Goal: Check status: Check status

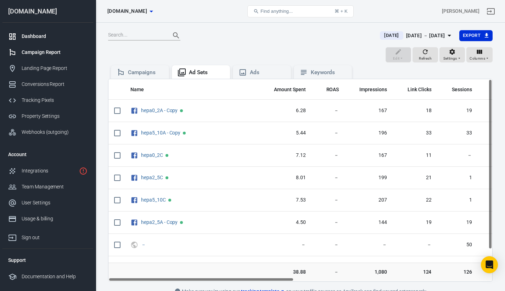
click at [47, 35] on div "Dashboard" at bounding box center [55, 36] width 66 height 7
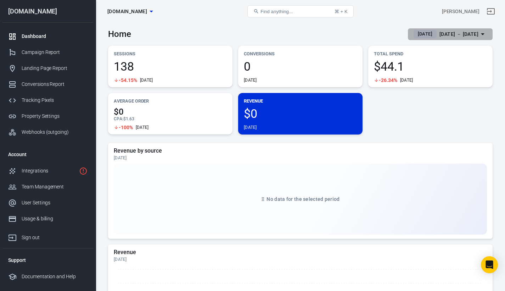
click at [448, 34] on div "[DATE] － [DATE]" at bounding box center [459, 34] width 39 height 9
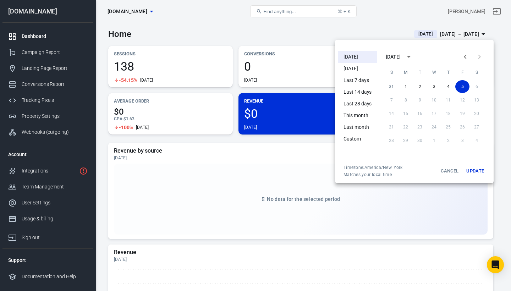
click at [464, 56] on icon "Previous month" at bounding box center [464, 57] width 2 height 4
click at [477, 54] on icon "Next month" at bounding box center [479, 56] width 9 height 9
click at [363, 116] on li "This month" at bounding box center [357, 116] width 39 height 12
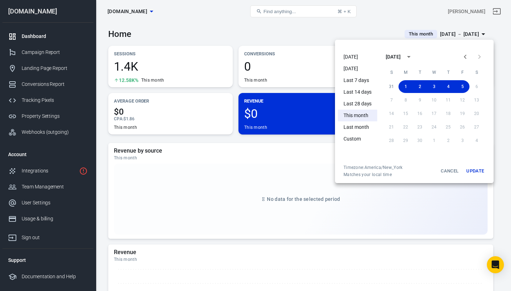
click at [381, 23] on div at bounding box center [255, 145] width 511 height 291
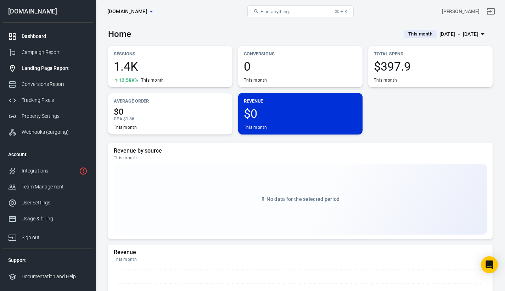
click at [53, 65] on div "Landing Page Report" at bounding box center [55, 68] width 66 height 7
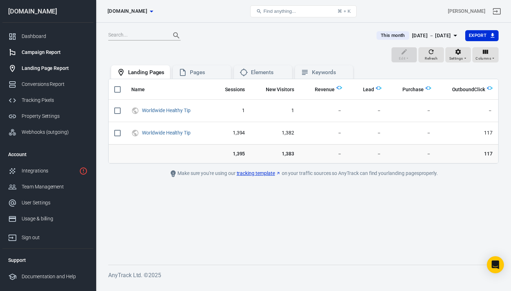
click at [41, 51] on div "Campaign Report" at bounding box center [55, 52] width 66 height 7
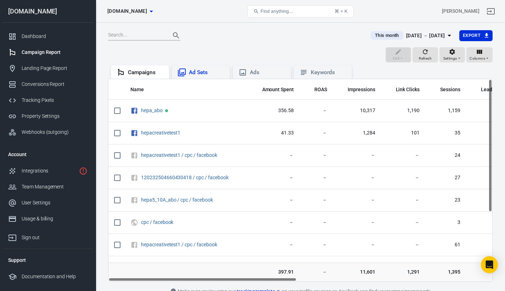
click at [200, 71] on div "Ad Sets" at bounding box center [206, 72] width 35 height 7
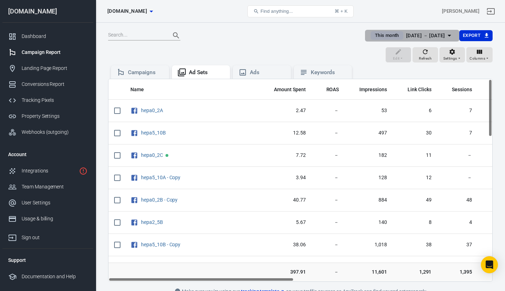
click at [372, 33] on span "This month" at bounding box center [387, 35] width 30 height 7
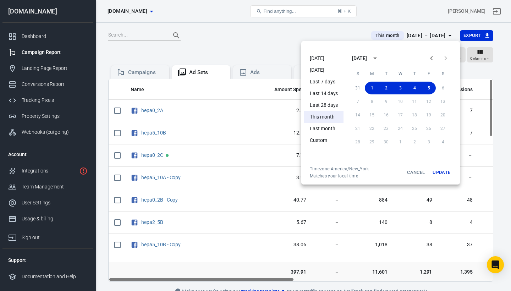
click at [319, 57] on li "[DATE]" at bounding box center [323, 58] width 39 height 12
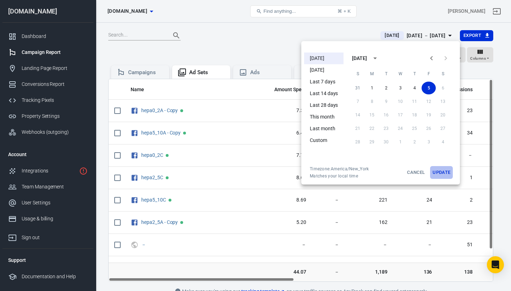
click at [445, 174] on button "Update" at bounding box center [441, 172] width 23 height 13
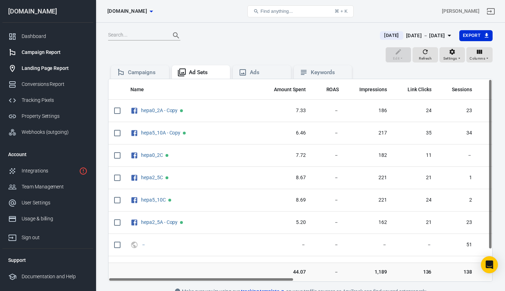
click at [56, 66] on div "Landing Page Report" at bounding box center [55, 68] width 66 height 7
